Goal: Check status: Check status

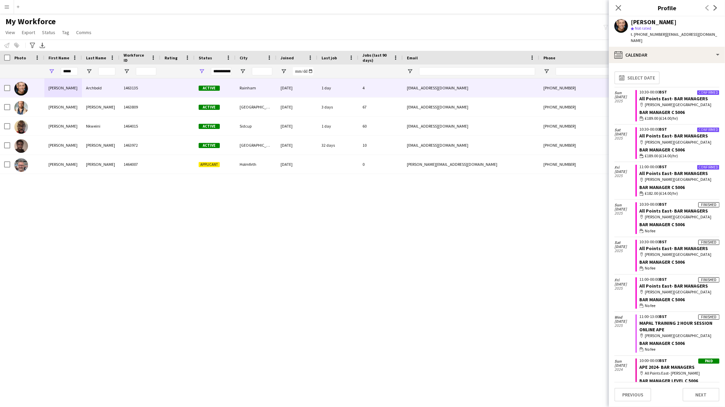
scroll to position [128, 0]
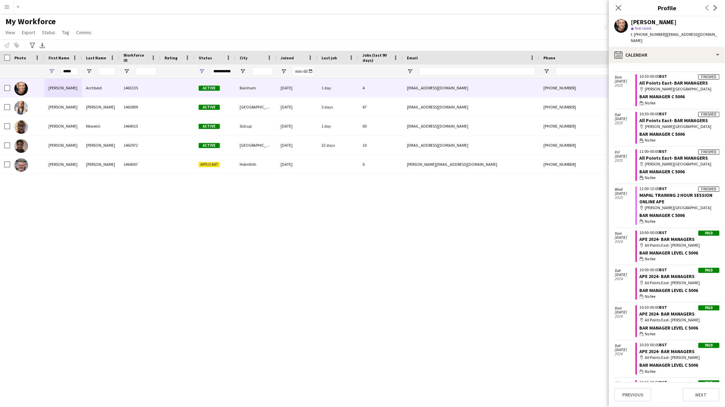
click at [4, 4] on button "Menu" at bounding box center [7, 7] width 14 height 14
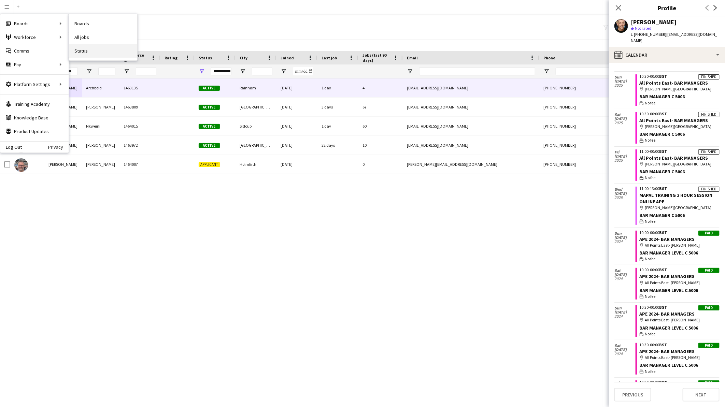
click at [81, 56] on link "Status" at bounding box center [103, 51] width 68 height 14
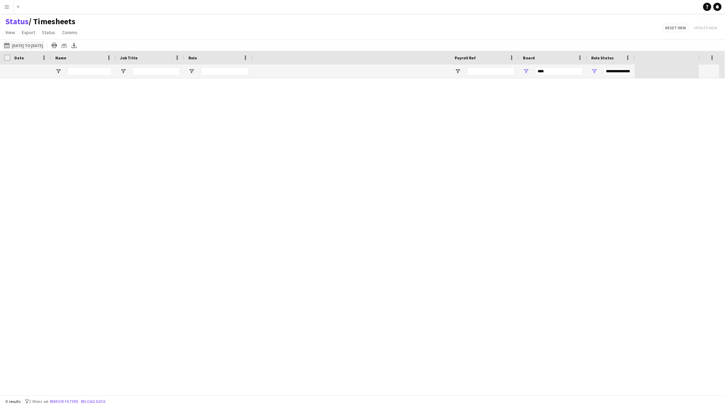
type input "***"
drag, startPoint x: 568, startPoint y: 69, endPoint x: 533, endPoint y: 62, distance: 35.8
click at [533, 62] on div "Crew Shift Details Profile Data Crew Shift Details Date" at bounding box center [317, 65] width 635 height 28
type input "***"
type input "**********"
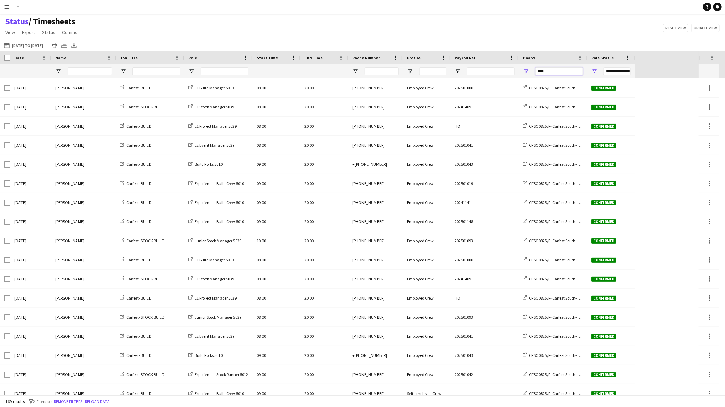
type input "****"
click at [595, 72] on span "Open Filter Menu" at bounding box center [594, 71] width 6 height 6
click at [613, 131] on div "Crew cancelled" at bounding box center [629, 129] width 54 height 5
type input "**********"
click at [577, 34] on div "Status / Timesheets View Views Default view BTB upload workforce New starters P…" at bounding box center [362, 27] width 725 height 23
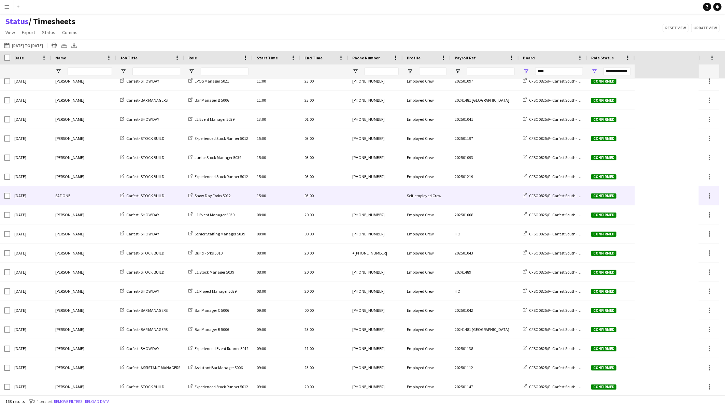
scroll to position [1707, 0]
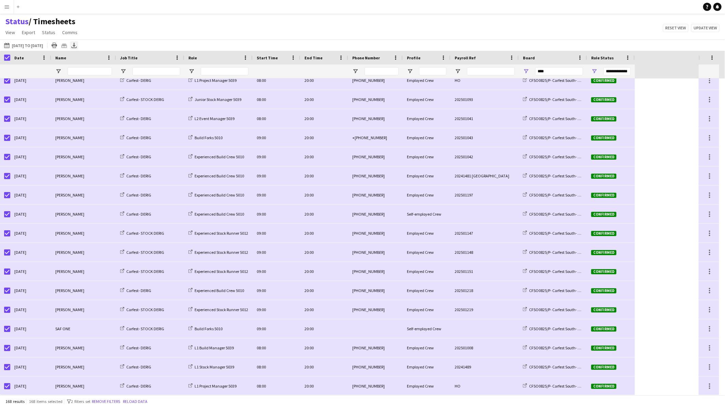
click at [77, 48] on icon "Export XLSX" at bounding box center [73, 45] width 5 height 5
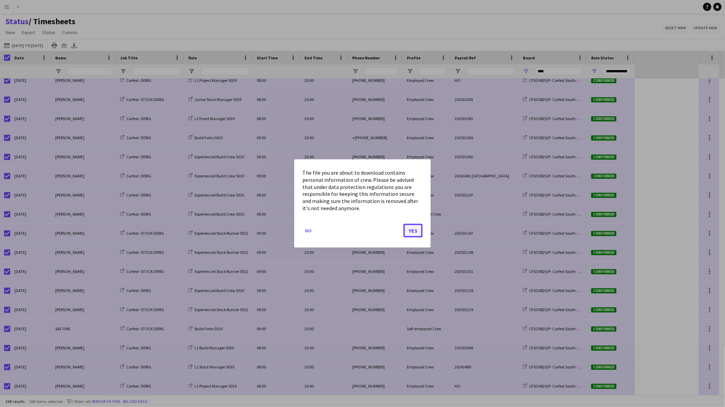
click at [410, 231] on button "Yes" at bounding box center [413, 231] width 19 height 14
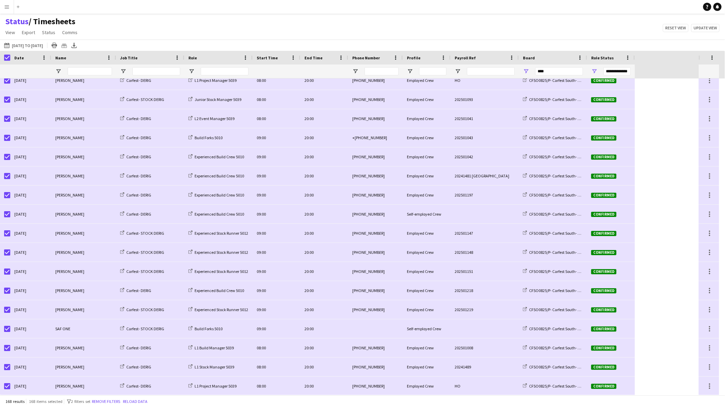
drag, startPoint x: 394, startPoint y: 19, endPoint x: 400, endPoint y: 19, distance: 6.5
click at [394, 19] on div "Status / Timesheets View Views Default view BTB upload workforce New starters P…" at bounding box center [362, 27] width 725 height 23
click at [5, 4] on app-icon "Menu" at bounding box center [6, 6] width 5 height 5
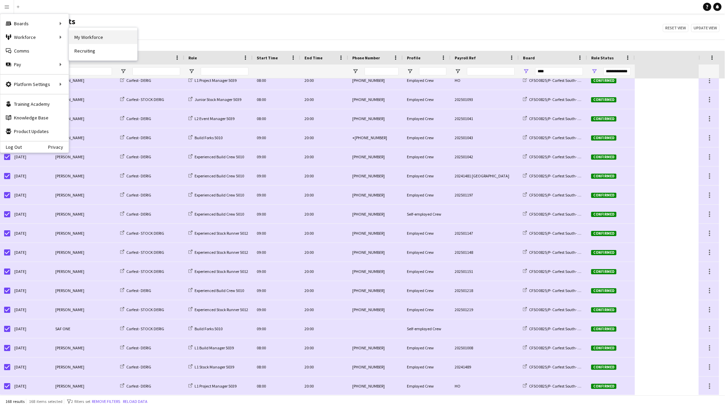
click at [97, 39] on link "My Workforce" at bounding box center [103, 37] width 68 height 14
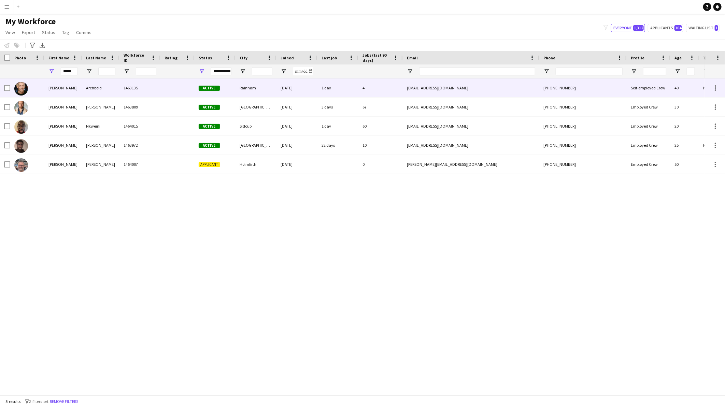
click at [96, 93] on div "Archbold" at bounding box center [101, 88] width 38 height 19
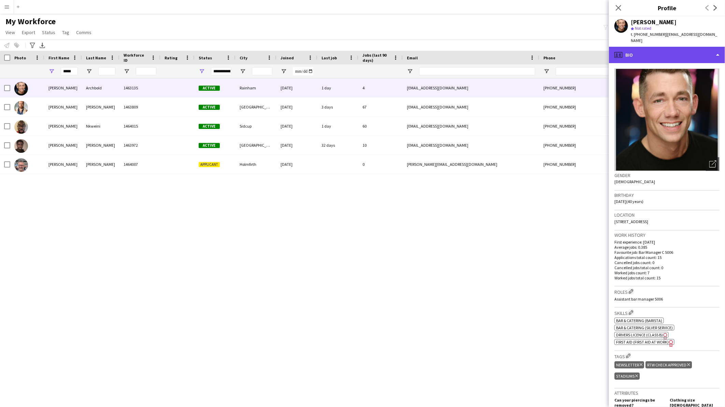
click at [658, 50] on div "profile Bio" at bounding box center [667, 55] width 116 height 16
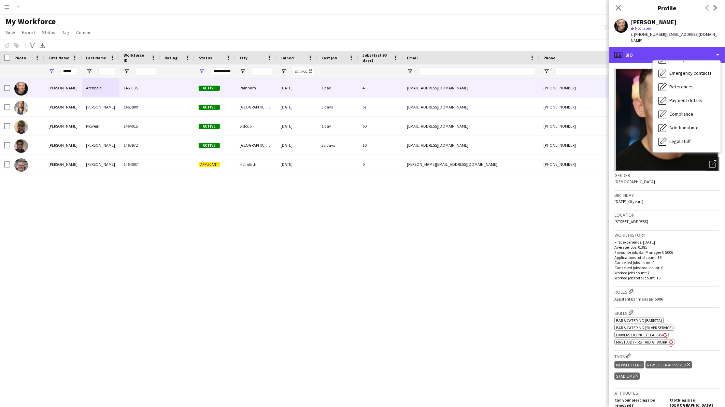
scroll to position [77, 0]
click at [674, 140] on div "Calendar Calendar" at bounding box center [687, 143] width 68 height 14
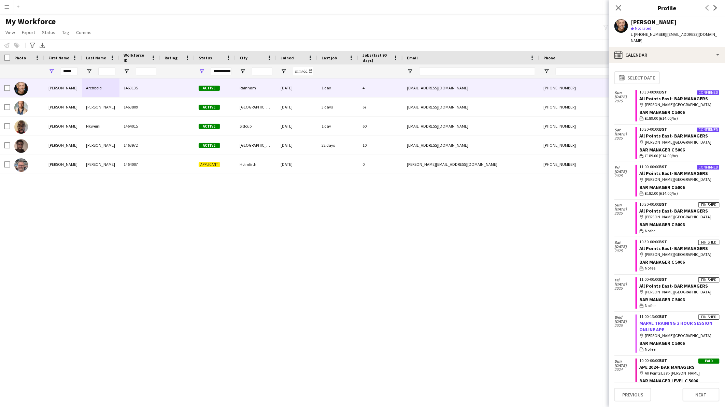
click at [684, 320] on link "MAPAL TRAINING 2 HOUR SESSION ONLINE APE" at bounding box center [676, 326] width 73 height 12
click at [11, 2] on button "Menu" at bounding box center [7, 7] width 14 height 14
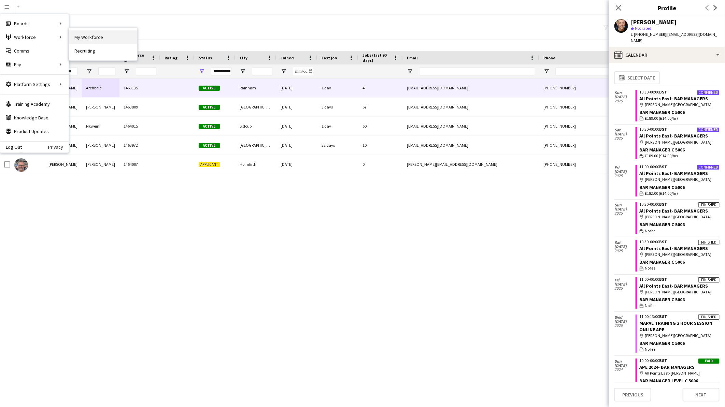
click at [89, 34] on link "My Workforce" at bounding box center [103, 37] width 68 height 14
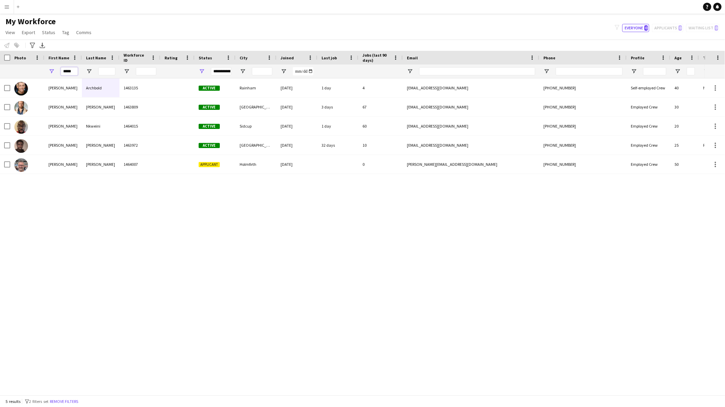
click at [71, 72] on input "*****" at bounding box center [69, 71] width 17 height 8
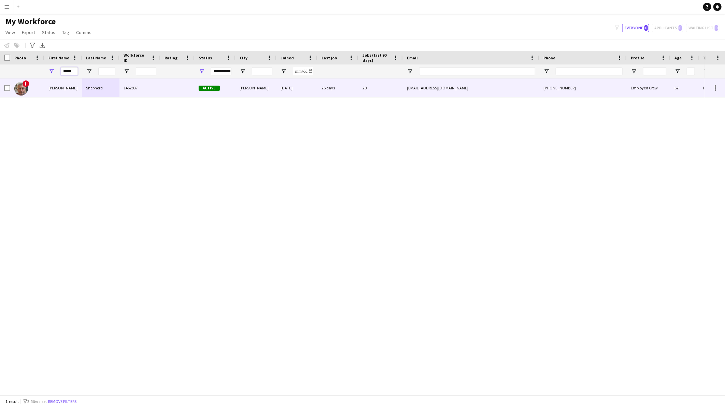
type input "*****"
click at [81, 88] on div "Lance" at bounding box center [63, 88] width 38 height 19
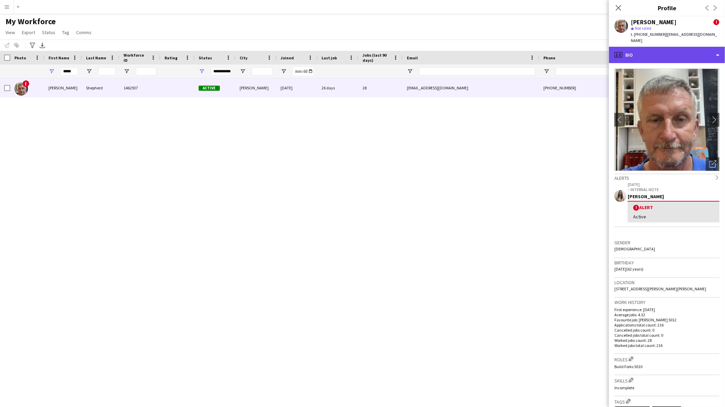
click at [648, 49] on div "profile Bio" at bounding box center [667, 55] width 116 height 16
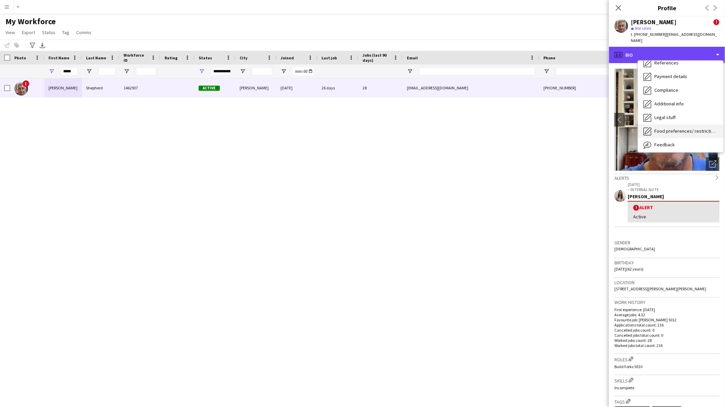
scroll to position [91, 0]
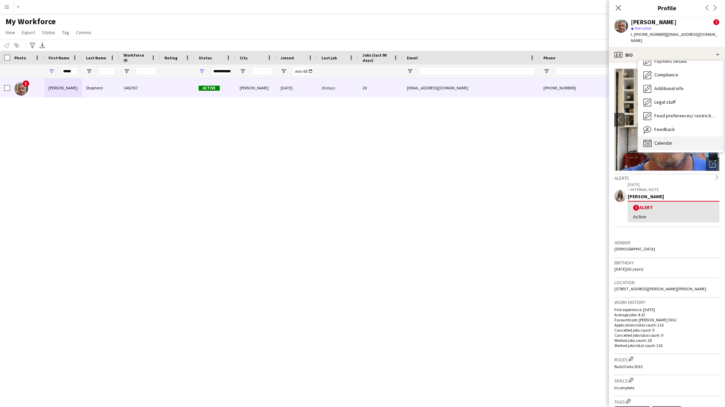
click at [666, 140] on span "Calendar" at bounding box center [663, 143] width 18 height 6
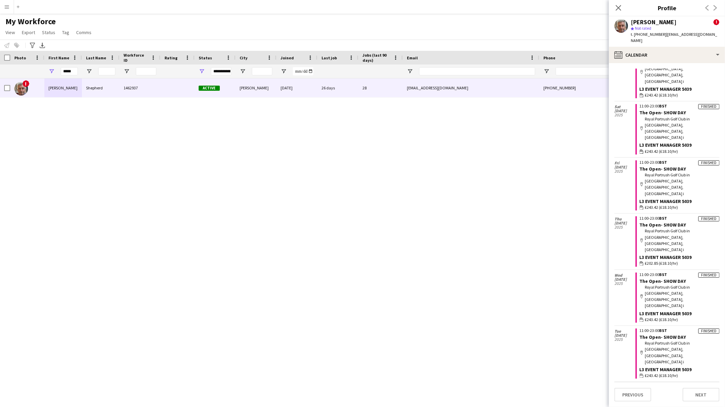
scroll to position [561, 0]
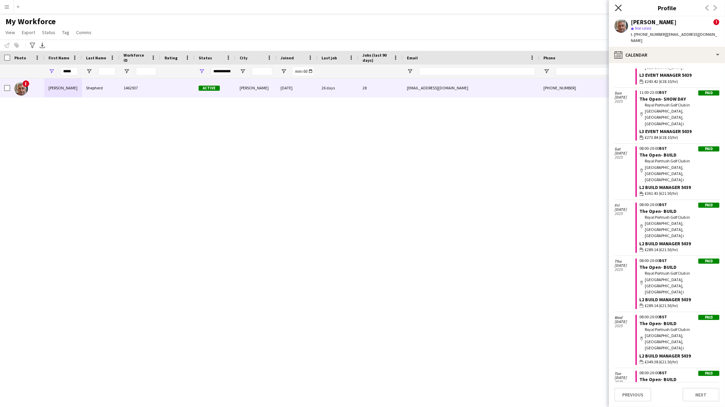
click at [617, 10] on icon "Close pop-in" at bounding box center [618, 7] width 6 height 6
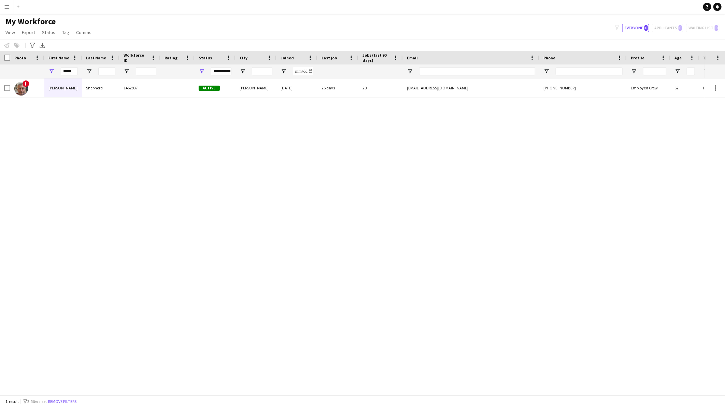
click at [461, 176] on div "! Lance Shepherd 1462937 Active Thornton-Cleveleys 02-08-2021 26 days 28 lances…" at bounding box center [352, 234] width 705 height 311
